Goal: Contribute content

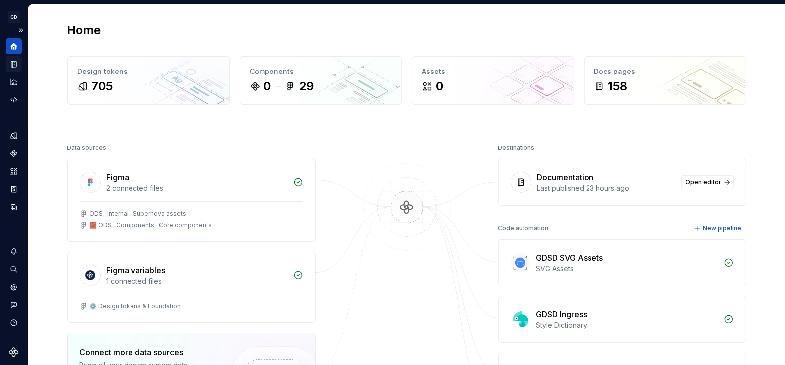
click at [17, 62] on icon "Documentation" at bounding box center [13, 64] width 9 height 9
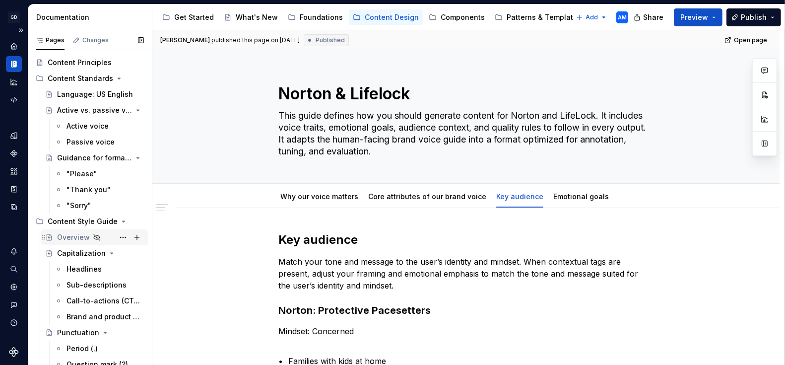
scroll to position [42, 0]
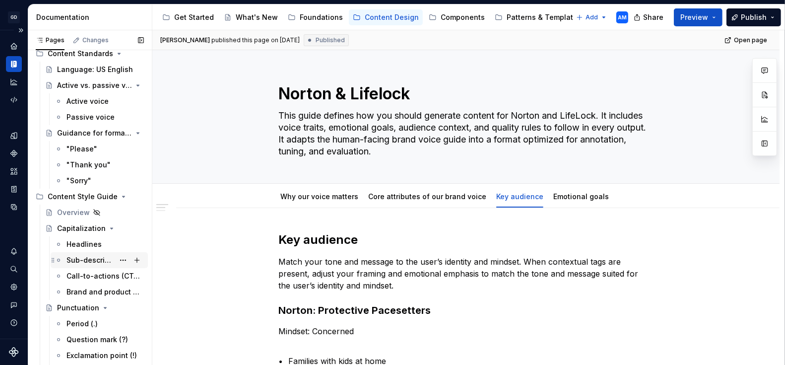
click at [92, 259] on div "Sub-descriptions" at bounding box center [90, 260] width 48 height 10
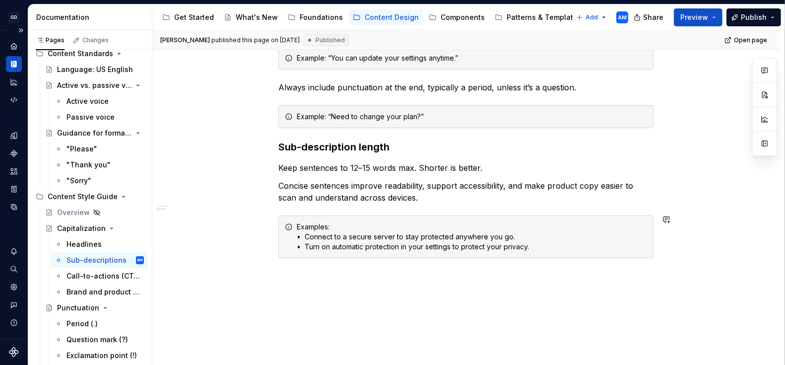
scroll to position [251, 0]
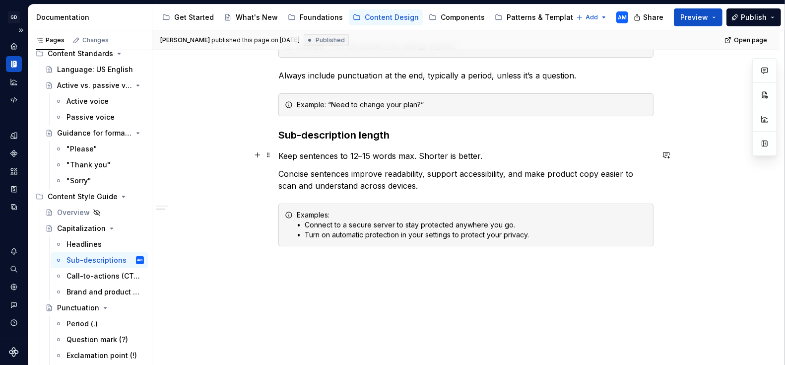
type textarea "*"
click at [414, 153] on p "Keep sentences to 12–15 words max. Shorter is better." at bounding box center [465, 156] width 375 height 12
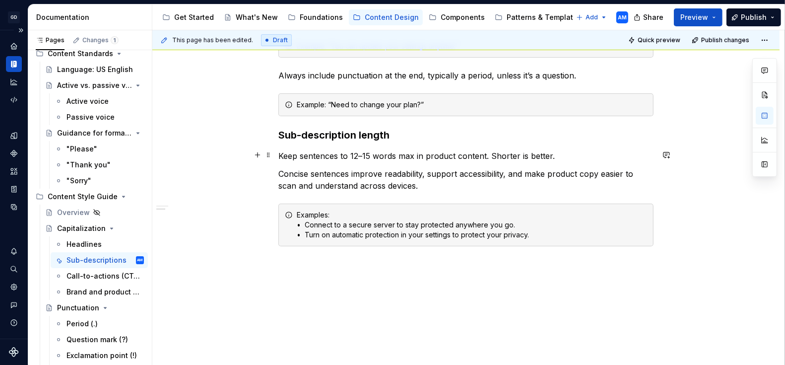
click at [491, 153] on p "Keep sentences to 12–15 words max in product content. Shorter is better." at bounding box center [465, 156] width 375 height 12
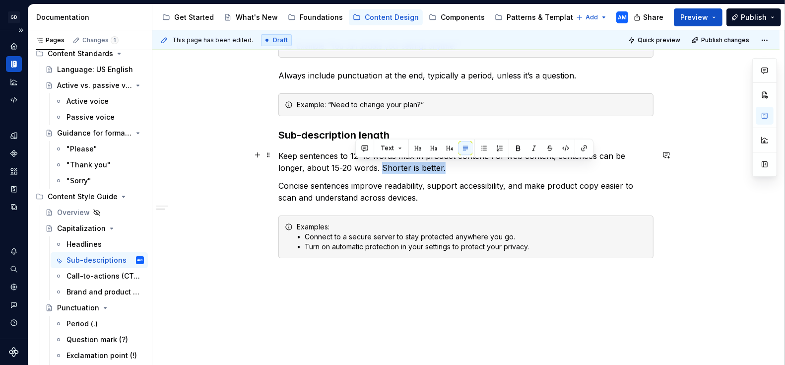
drag, startPoint x: 424, startPoint y: 165, endPoint x: 355, endPoint y: 169, distance: 69.1
click at [355, 169] on p "Keep sentences to 12–15 words max in product content. For web content, sentence…" at bounding box center [465, 162] width 375 height 24
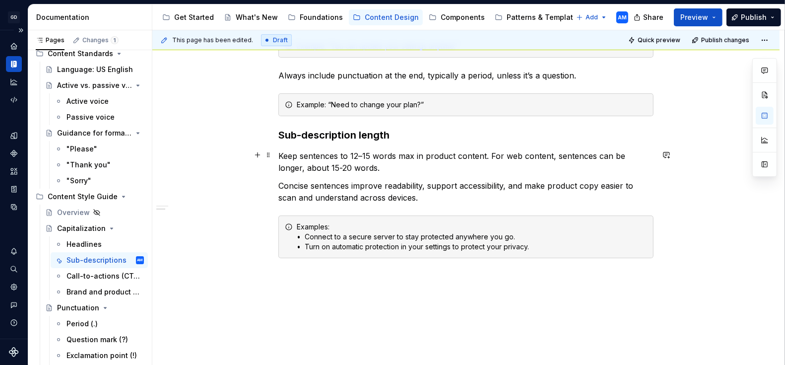
click at [490, 153] on p "Keep sentences to 12–15 words max in product content. For web content, sentence…" at bounding box center [465, 162] width 375 height 24
click at [329, 223] on div "Examples: • Connect to a secure server to stay protected anywhere you go. • Tur…" at bounding box center [472, 237] width 350 height 30
click at [552, 251] on div "Examples in product content: • Connect to a secure server to stay protected any…" at bounding box center [465, 236] width 375 height 43
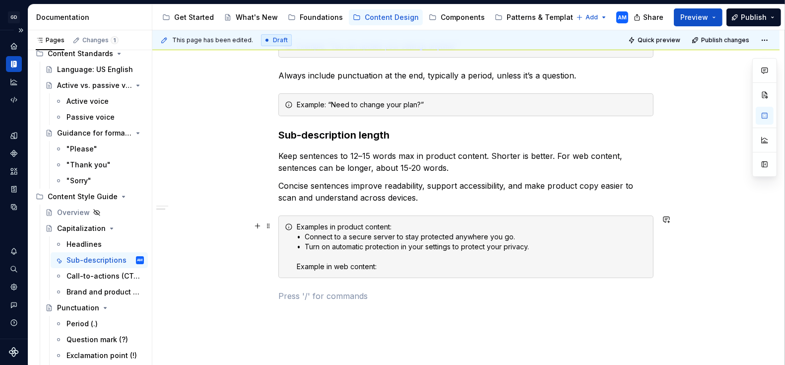
click at [543, 263] on div "Examples in product content: • Connect to a secure server to stay protected any…" at bounding box center [472, 247] width 350 height 50
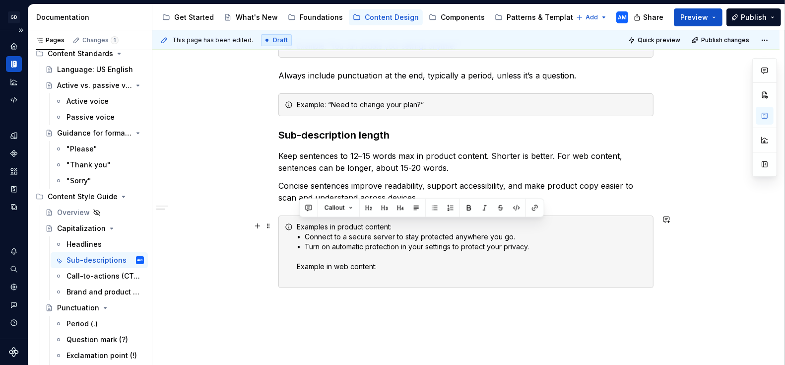
drag, startPoint x: 528, startPoint y: 231, endPoint x: 288, endPoint y: 234, distance: 240.7
click at [288, 234] on div "Examples in product content: • Connect to a secure server to stay protected any…" at bounding box center [465, 251] width 375 height 72
click at [363, 241] on div "Examples in product content: • Connect to a secure server to stay protected any…" at bounding box center [472, 252] width 350 height 60
drag, startPoint x: 520, startPoint y: 233, endPoint x: 299, endPoint y: 237, distance: 220.9
click at [299, 237] on div "Examples in product content: • Connect to a secure server to stay protected any…" at bounding box center [472, 252] width 350 height 60
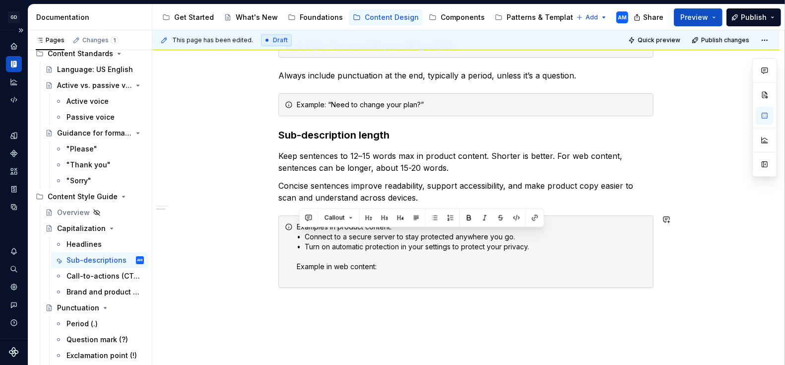
copy div "• Connect to a secure server to stay protected anywhere you go."
click at [306, 277] on div "Examples in product content: • Connect to a secure server to stay protected any…" at bounding box center [472, 252] width 350 height 60
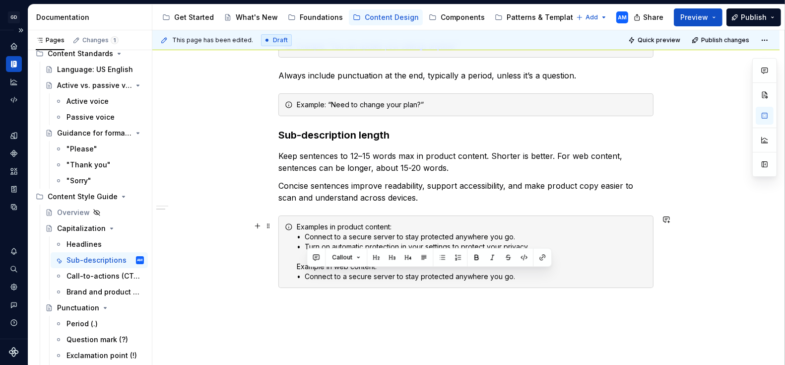
drag, startPoint x: 526, startPoint y: 275, endPoint x: 309, endPoint y: 276, distance: 217.4
click at [309, 276] on div "Examples in product content: • Connect to a secure server to stay protected any…" at bounding box center [472, 252] width 350 height 60
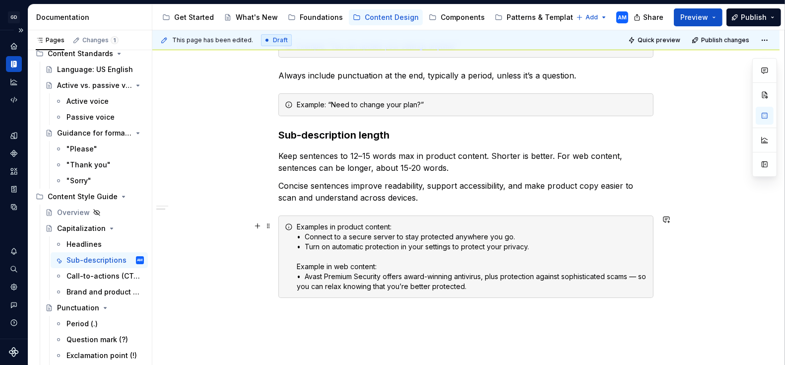
click at [639, 274] on div "Examples in product content: • Connect to a secure server to stay protected any…" at bounding box center [472, 256] width 350 height 69
click at [487, 280] on div "Examples in product content: • Connect to a secure server to stay protected any…" at bounding box center [472, 256] width 350 height 69
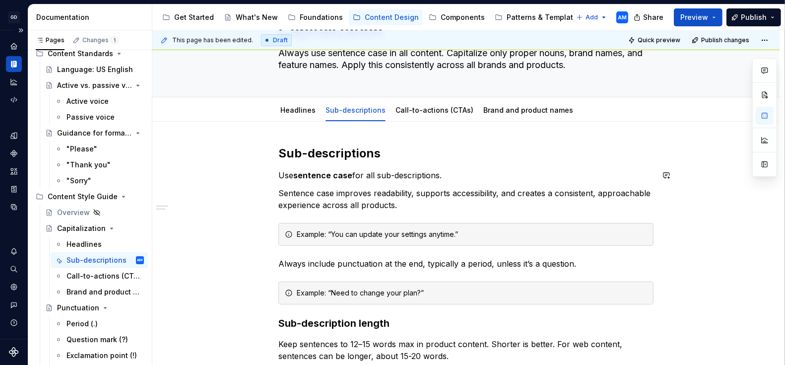
scroll to position [57, 0]
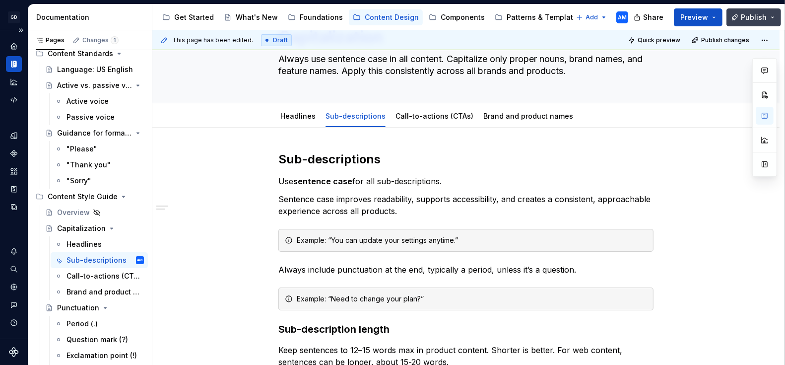
click at [760, 17] on span "Publish" at bounding box center [754, 17] width 26 height 10
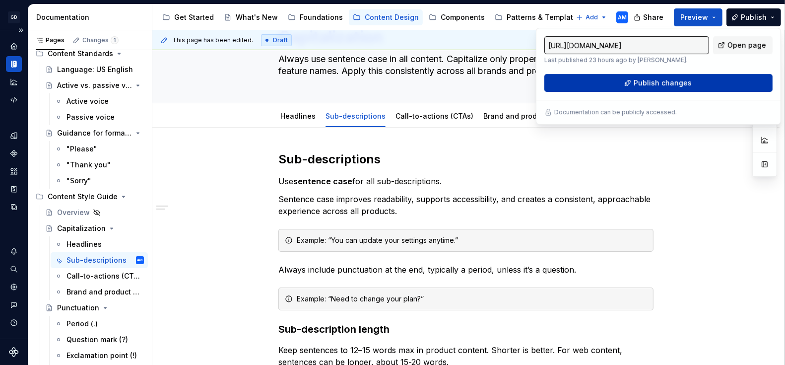
click at [681, 83] on span "Publish changes" at bounding box center [663, 83] width 58 height 10
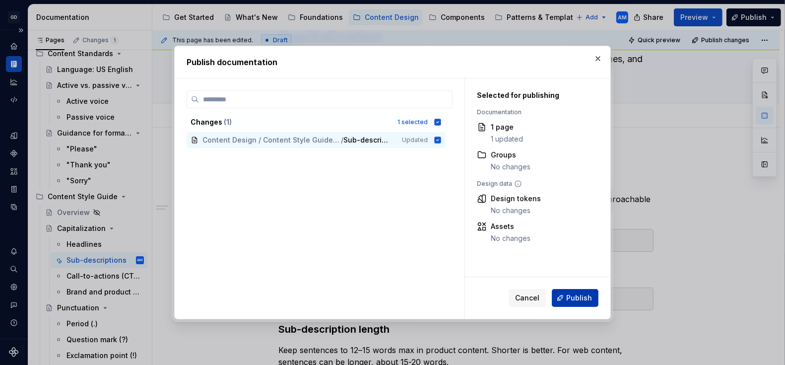
click at [576, 301] on span "Publish" at bounding box center [579, 298] width 26 height 10
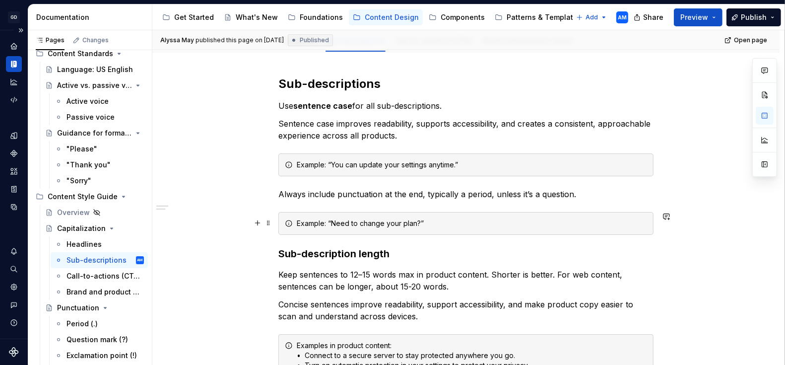
scroll to position [137, 0]
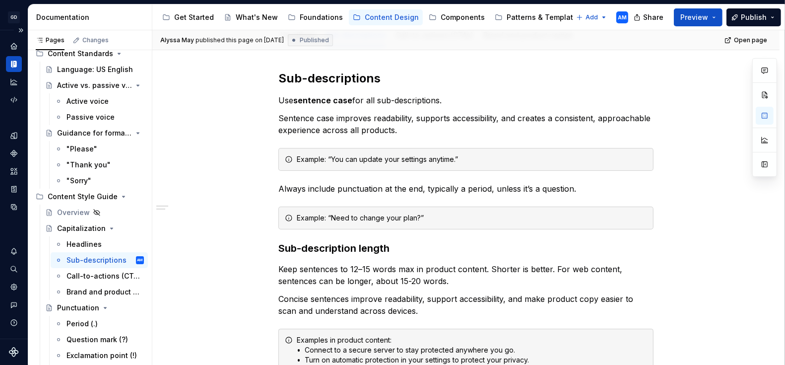
type textarea "*"
